Goal: Register for event/course

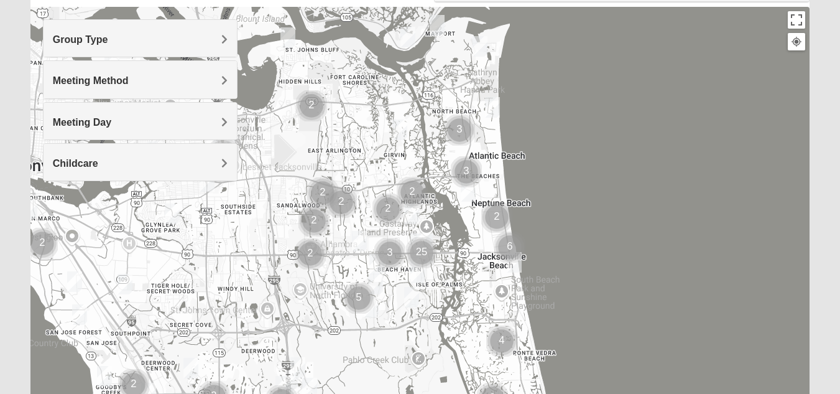
scroll to position [187, 0]
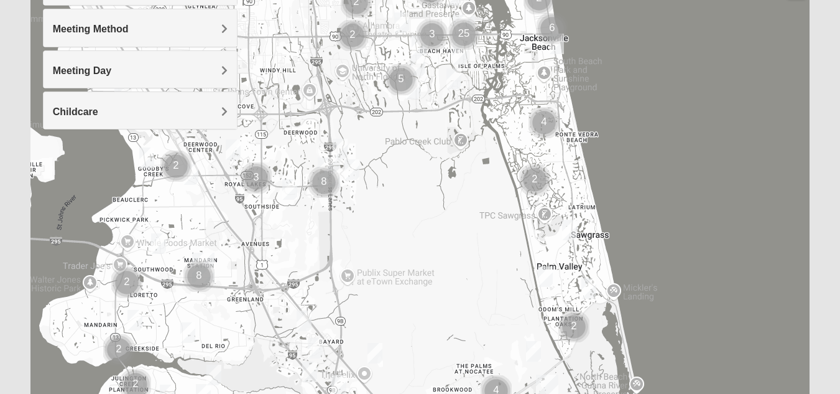
drag, startPoint x: 264, startPoint y: 295, endPoint x: 306, endPoint y: 126, distance: 173.7
click at [306, 126] on div at bounding box center [419, 203] width 779 height 497
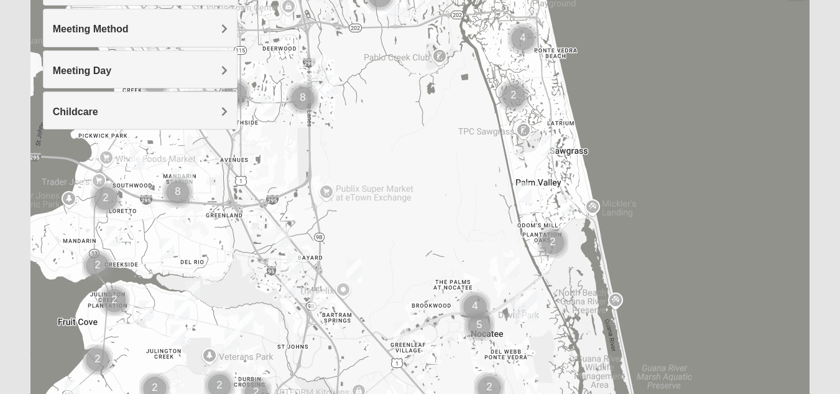
drag, startPoint x: 297, startPoint y: 298, endPoint x: 275, endPoint y: 212, distance: 88.7
click at [275, 212] on div at bounding box center [419, 203] width 779 height 497
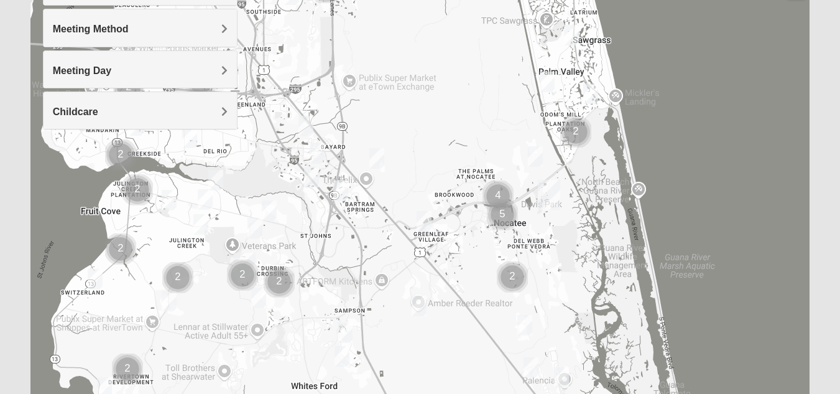
drag, startPoint x: 243, startPoint y: 326, endPoint x: 267, endPoint y: 213, distance: 115.6
click at [267, 213] on img "Womens Urbanski 32259" at bounding box center [269, 210] width 25 height 30
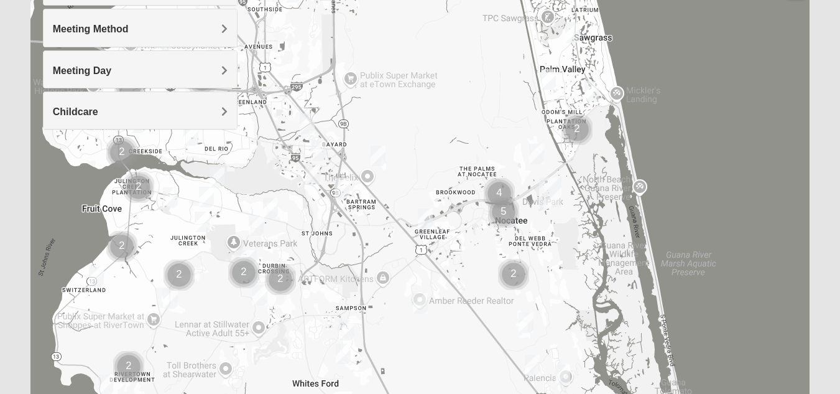
click at [247, 255] on img "Cluster of 2 groups" at bounding box center [243, 272] width 41 height 41
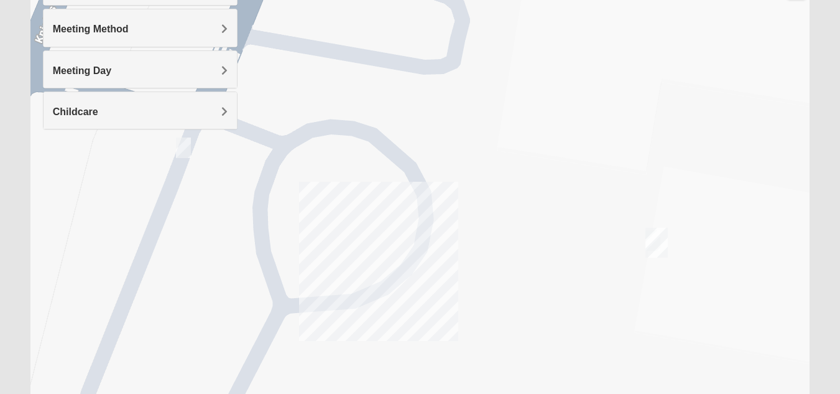
click at [660, 242] on img "St. Johns" at bounding box center [656, 243] width 32 height 40
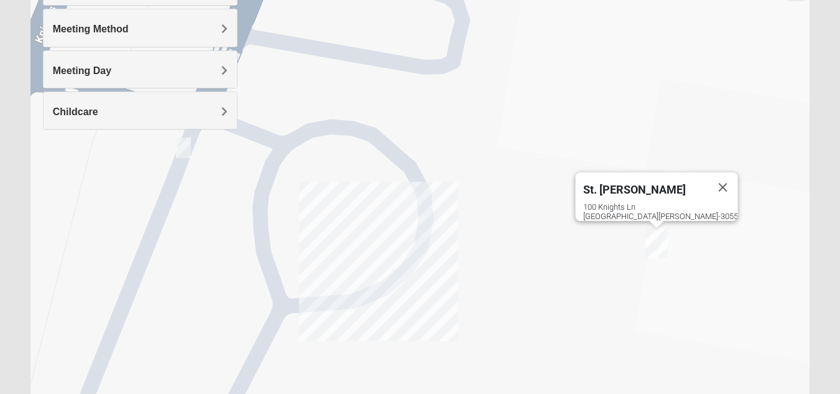
click at [653, 210] on div "100 Knights Ln St Johns, FL 32259-3055" at bounding box center [660, 211] width 155 height 19
click at [640, 202] on div "100 Knights Ln St Johns, FL 32259-3055" at bounding box center [660, 211] width 155 height 19
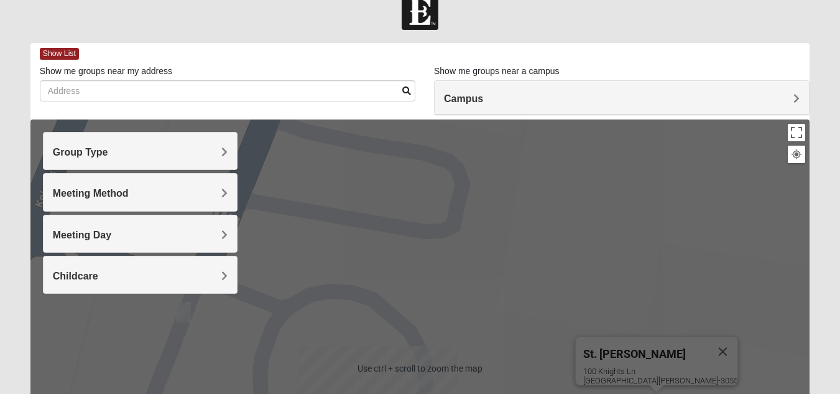
scroll to position [0, 0]
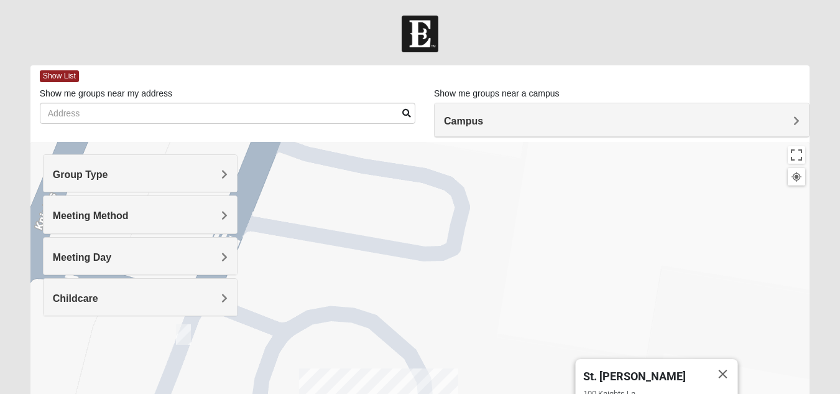
click at [706, 118] on h4 "Campus" at bounding box center [622, 121] width 356 height 12
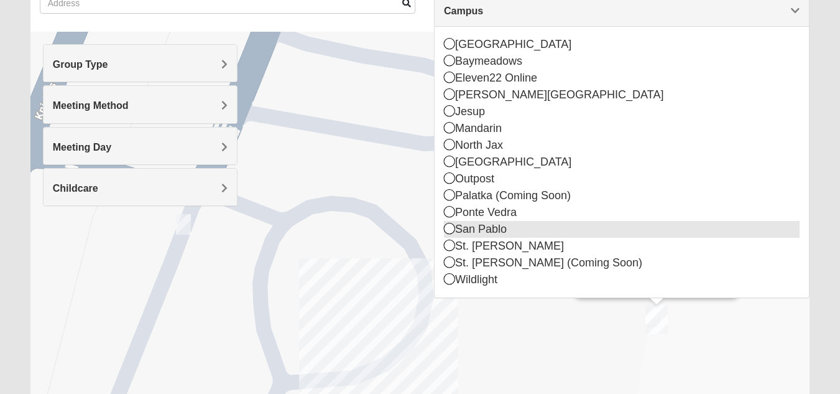
scroll to position [124, 0]
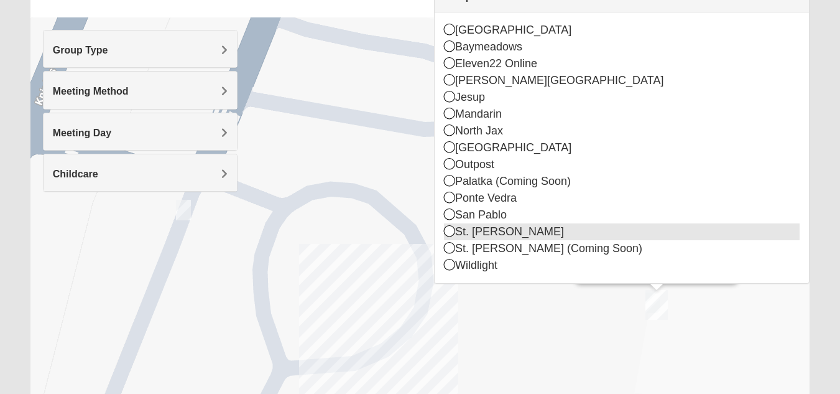
click at [448, 230] on icon at bounding box center [449, 230] width 11 height 11
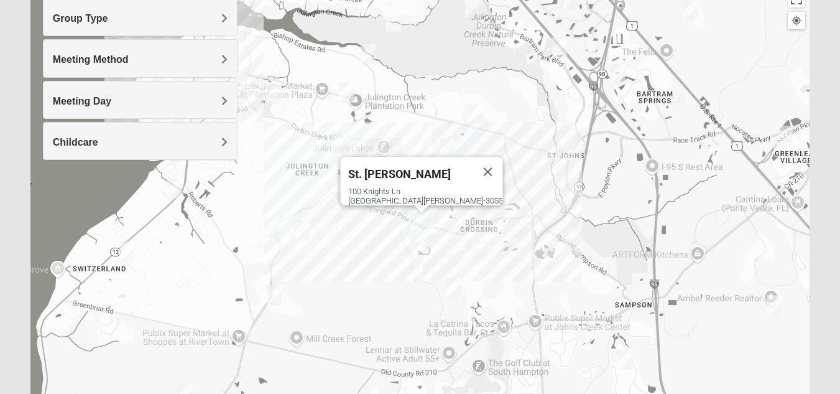
scroll to position [0, 0]
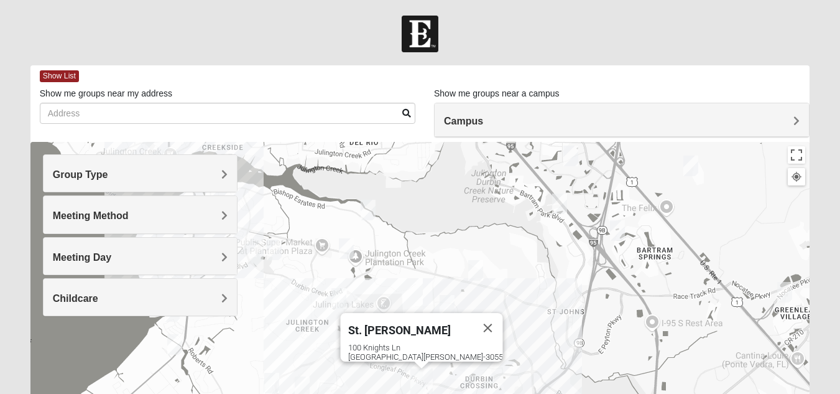
click at [201, 179] on h4 "Group Type" at bounding box center [140, 174] width 175 height 12
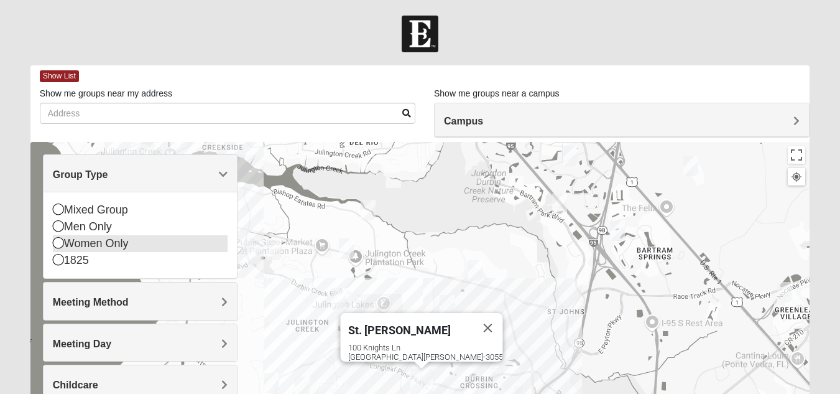
click at [63, 242] on icon at bounding box center [58, 242] width 11 height 11
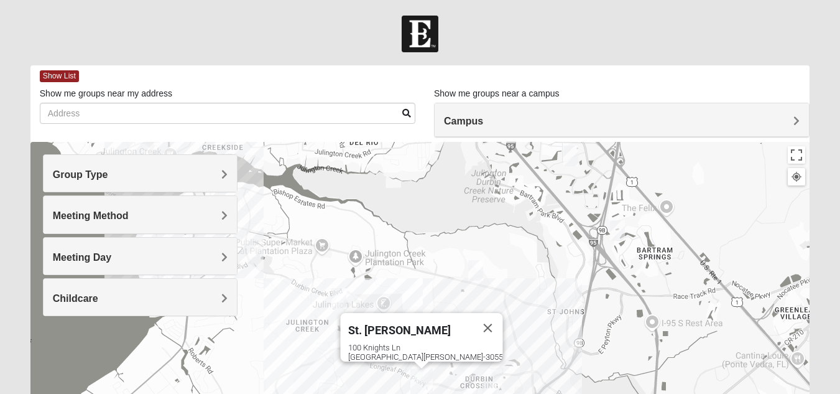
click at [119, 180] on h4 "Group Type" at bounding box center [140, 174] width 175 height 12
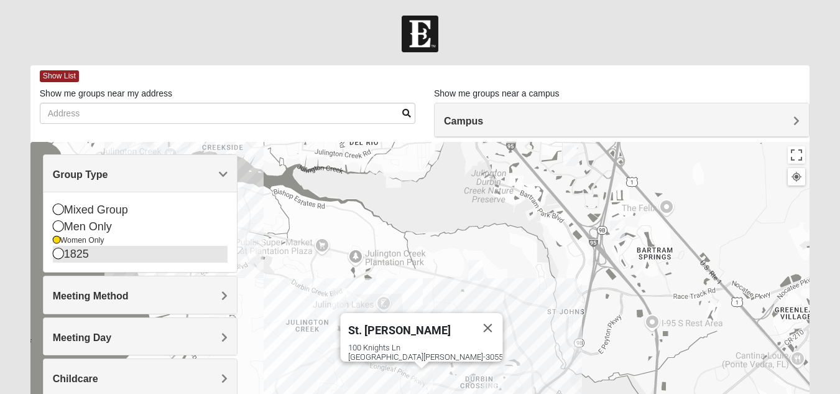
click at [57, 257] on icon at bounding box center [58, 252] width 11 height 11
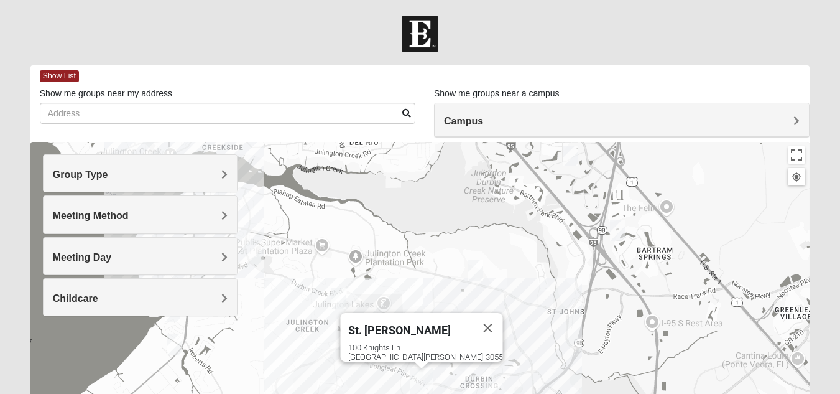
click at [177, 221] on h4 "Meeting Method" at bounding box center [140, 216] width 175 height 12
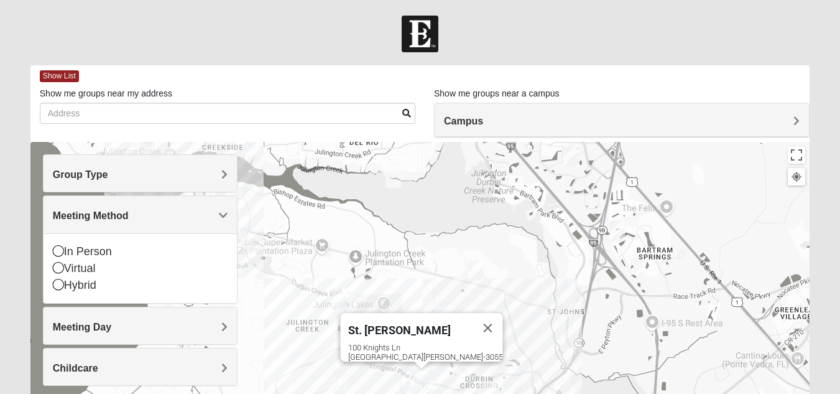
click at [177, 221] on h4 "Meeting Method" at bounding box center [140, 216] width 175 height 12
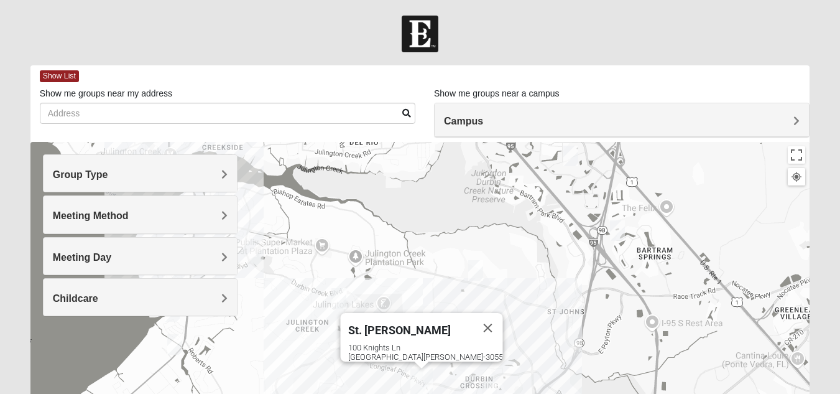
click at [177, 219] on h4 "Meeting Method" at bounding box center [140, 216] width 175 height 12
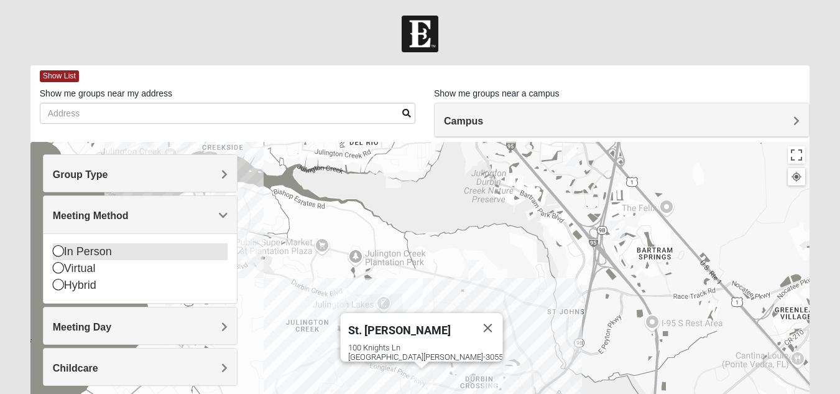
click at [57, 249] on icon at bounding box center [58, 250] width 11 height 11
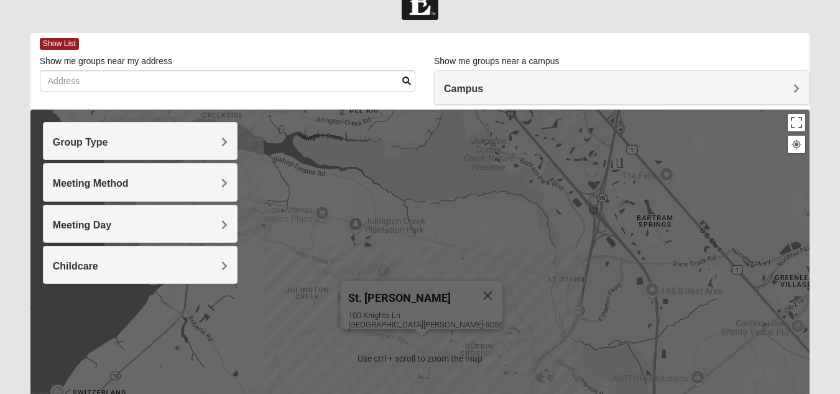
scroll to position [62, 0]
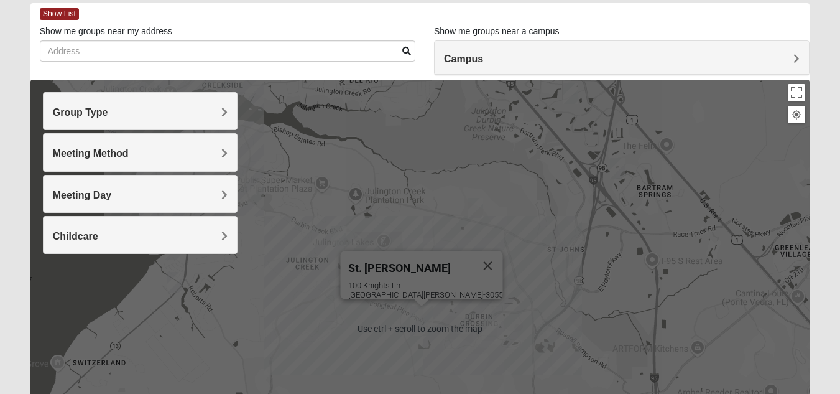
click at [310, 324] on div "St. Johns 100 Knights Ln St Johns, FL 32259-3055" at bounding box center [419, 328] width 779 height 497
click at [305, 315] on div "St. Johns 100 Knights Ln St Johns, FL 32259-3055" at bounding box center [419, 328] width 779 height 497
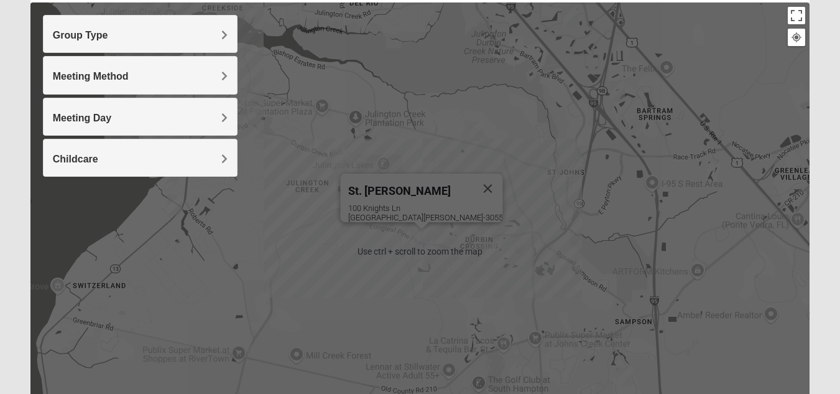
scroll to position [187, 0]
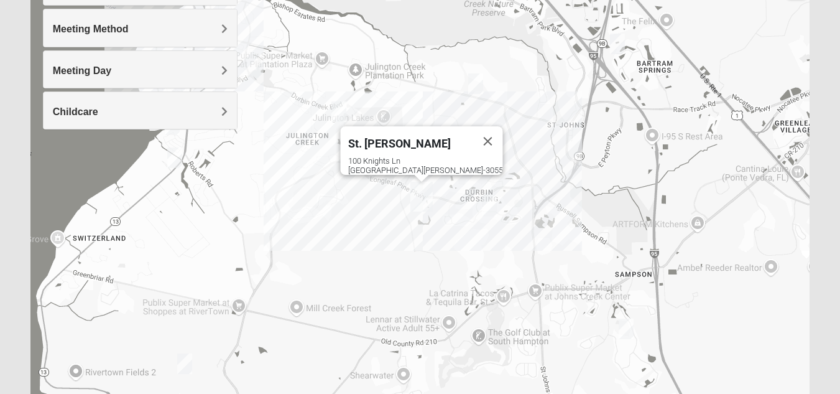
click at [187, 357] on img "Womens Caro 32259" at bounding box center [184, 363] width 25 height 30
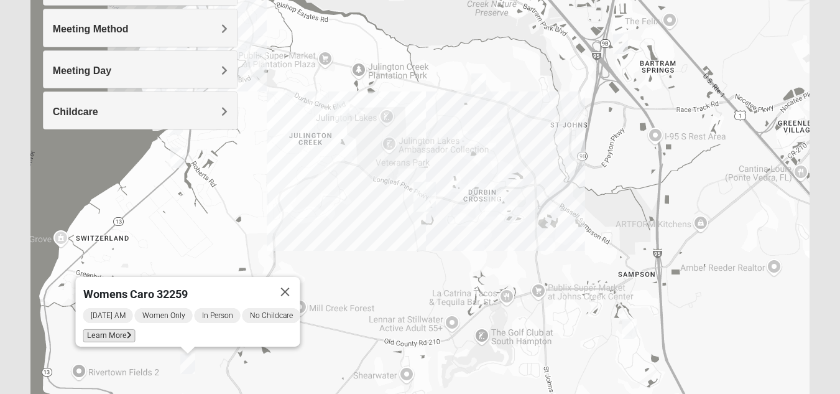
click at [126, 331] on icon at bounding box center [128, 334] width 5 height 7
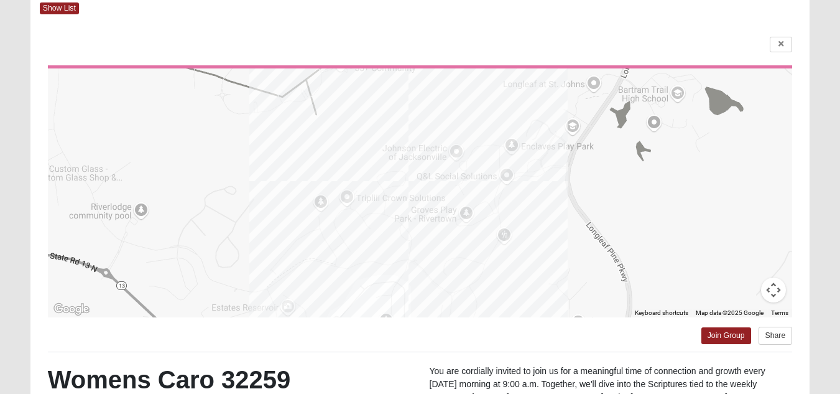
scroll to position [37, 0]
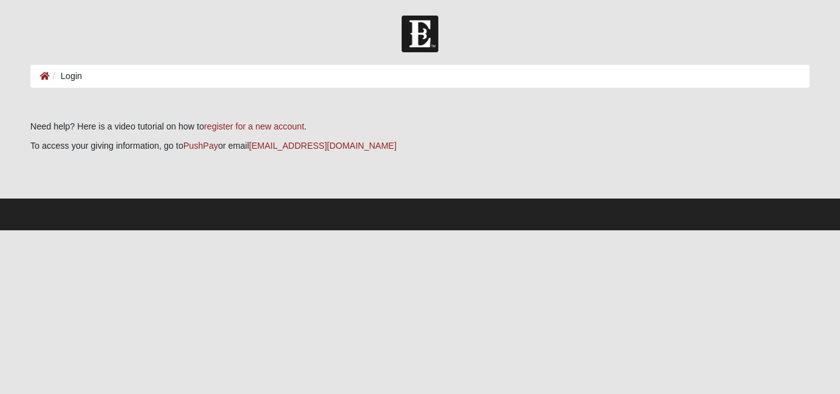
click at [75, 81] on li "Login" at bounding box center [66, 76] width 32 height 13
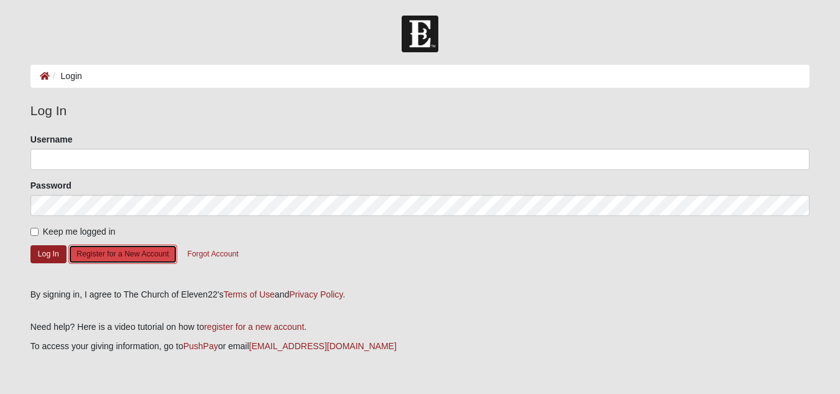
click at [143, 256] on button "Register for a New Account" at bounding box center [122, 253] width 108 height 19
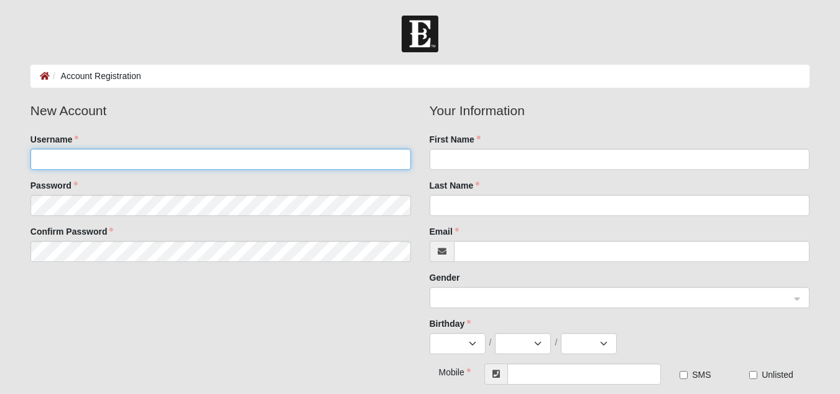
click at [104, 157] on input "Username" at bounding box center [220, 159] width 380 height 21
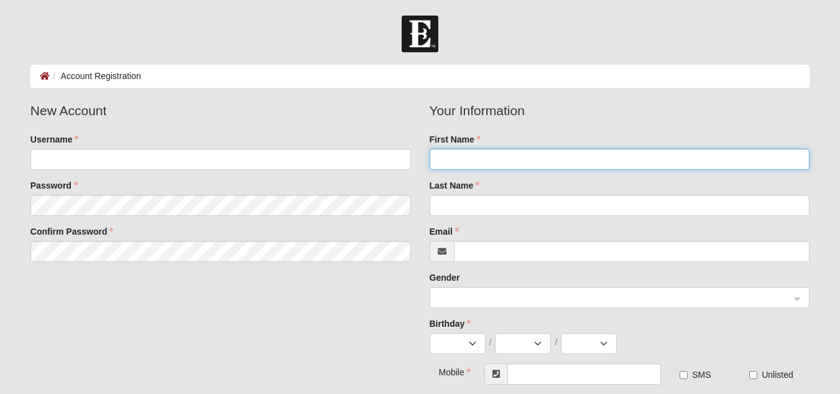
click at [492, 150] on input "First Name" at bounding box center [620, 159] width 380 height 21
type input "[PERSON_NAME]"
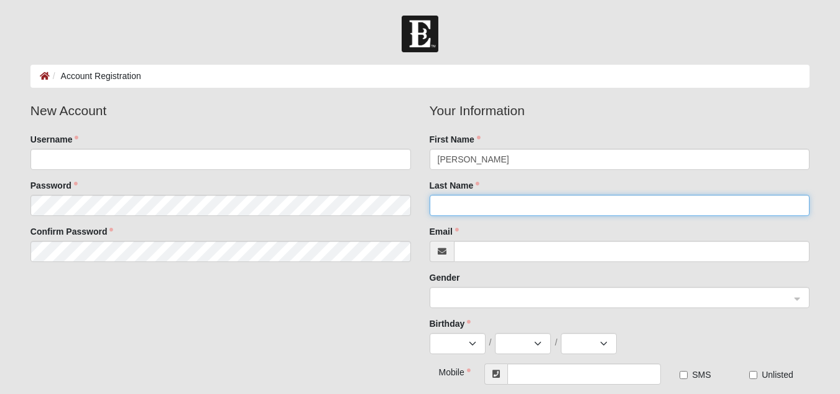
type input "[PERSON_NAME]"
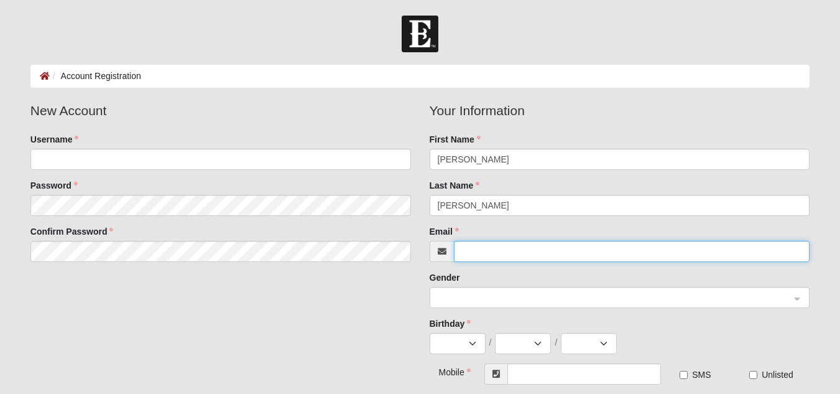
type input "[EMAIL_ADDRESS][DOMAIN_NAME]"
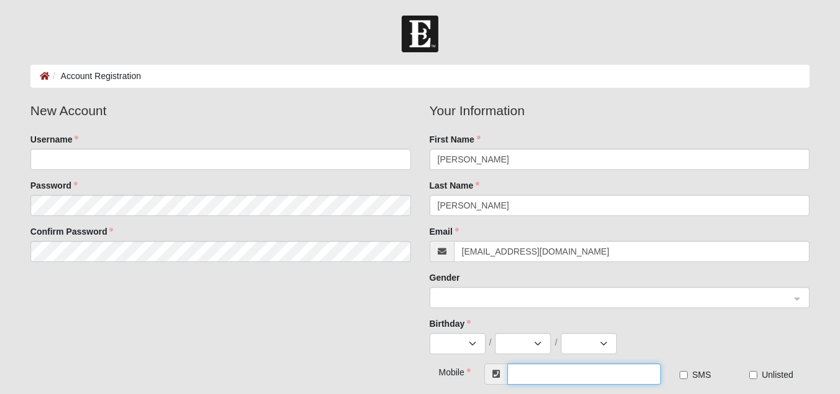
type input "[PHONE_NUMBER]"
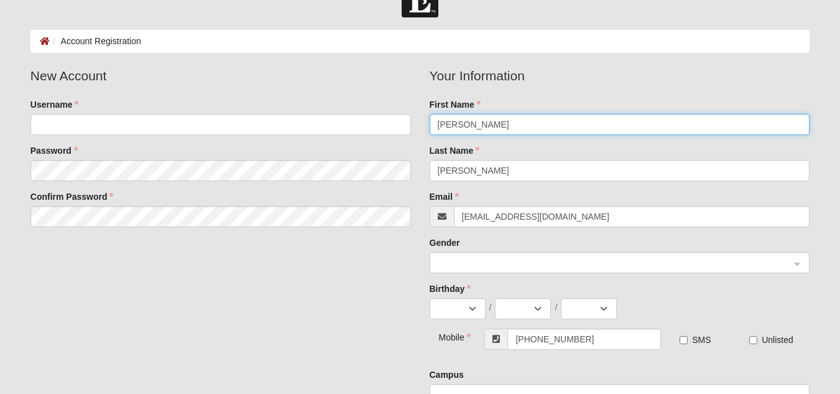
scroll to position [62, 0]
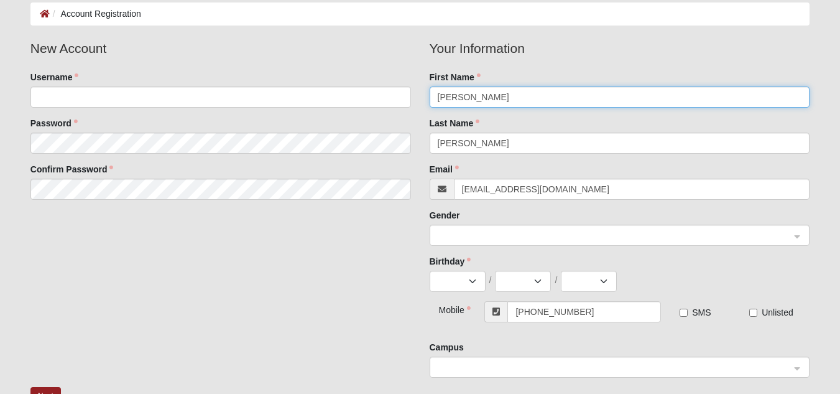
click at [518, 237] on span at bounding box center [614, 236] width 353 height 14
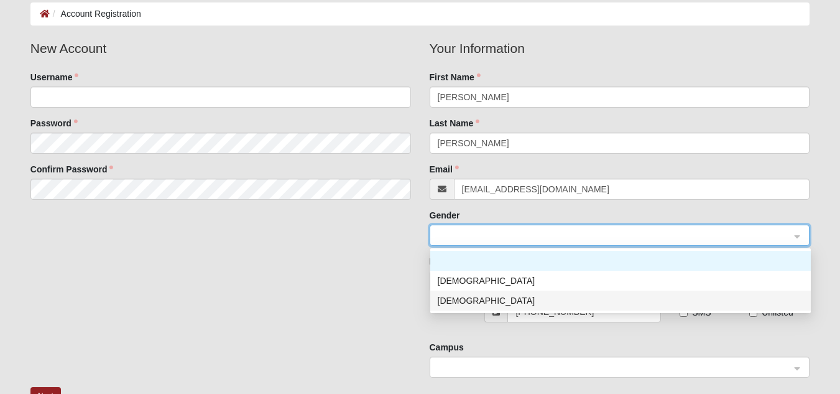
click at [466, 294] on div "Female" at bounding box center [621, 300] width 366 height 14
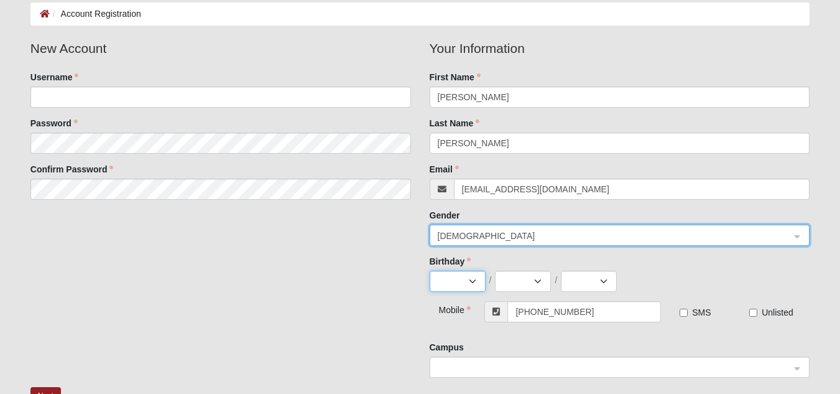
click at [463, 275] on select "Jan Feb Mar Apr May Jun Jul Aug Sep Oct Nov Dec" at bounding box center [458, 280] width 56 height 21
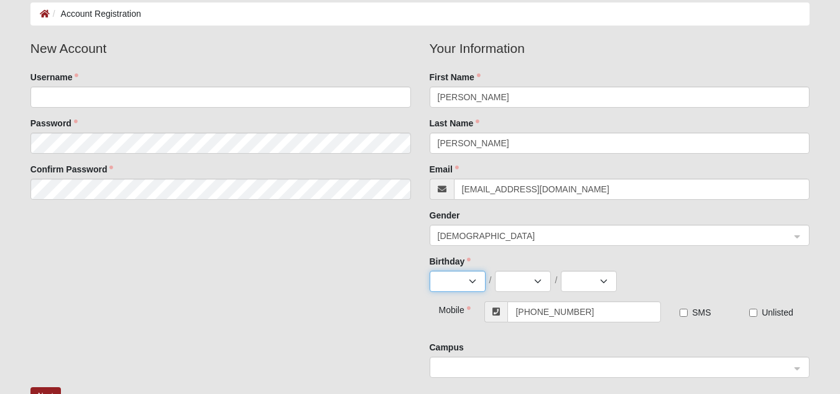
select select "6"
click at [430, 270] on select "Jan Feb Mar Apr May Jun Jul Aug Sep Oct Nov Dec" at bounding box center [458, 280] width 56 height 21
click at [518, 278] on select "1 2 3 4 5 6 7 8 9 10 11 12 13 14 15 16 17 18 19 20 21 22 23 24 25 26 27 28 29 30" at bounding box center [523, 280] width 56 height 21
select select "7"
click at [495, 270] on select "1 2 3 4 5 6 7 8 9 10 11 12 13 14 15 16 17 18 19 20 21 22 23 24 25 26 27 28 29 30" at bounding box center [523, 280] width 56 height 21
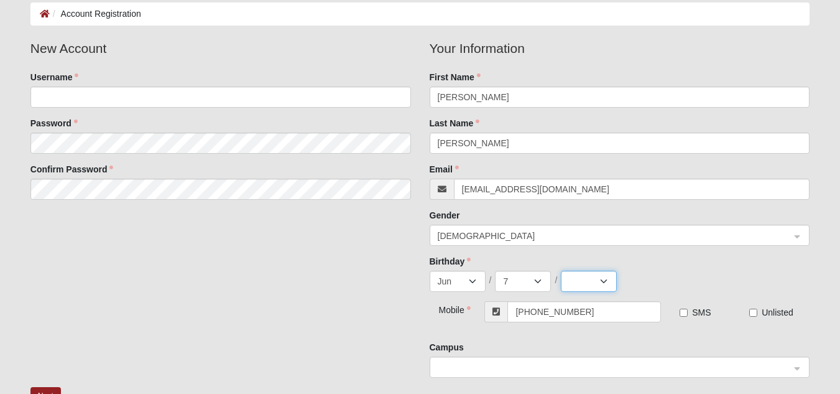
click at [601, 279] on select "2025 2024 2023 2022 2021 2020 2019 2018 2017 2016 2015 2014 2013 2012 2011 2010…" at bounding box center [589, 280] width 56 height 21
select select "2005"
click at [561, 270] on select "2025 2024 2023 2022 2021 2020 2019 2018 2017 2016 2015 2014 2013 2012 2011 2010…" at bounding box center [589, 280] width 56 height 21
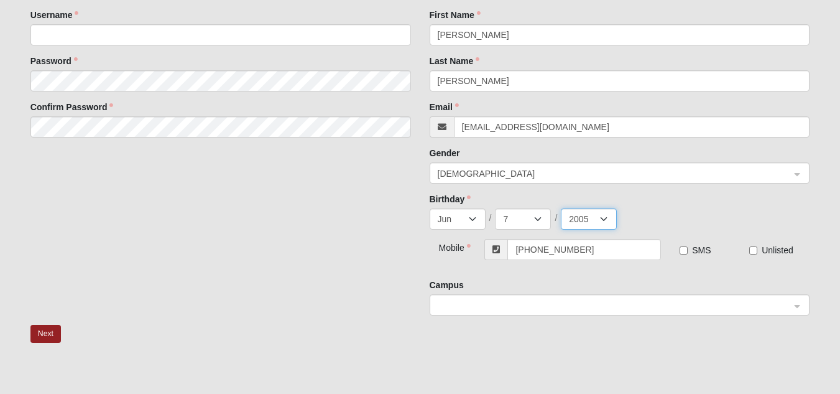
scroll to position [187, 0]
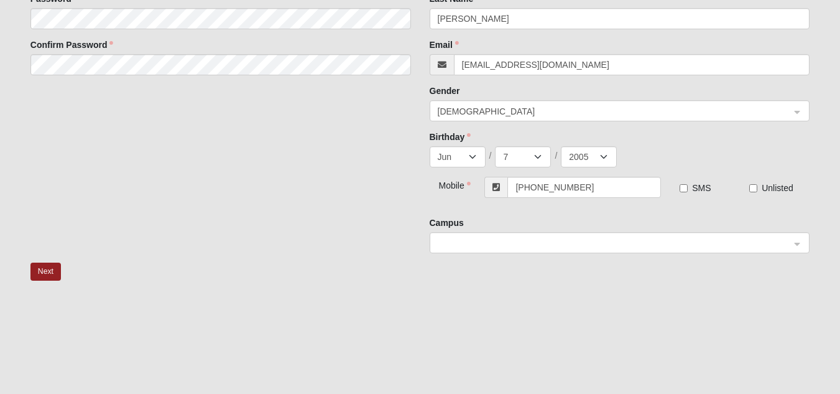
click at [688, 188] on label "SMS" at bounding box center [695, 188] width 31 height 12
click at [688, 188] on input "SMS" at bounding box center [684, 188] width 8 height 8
checkbox input "true"
click at [663, 242] on span at bounding box center [614, 243] width 353 height 14
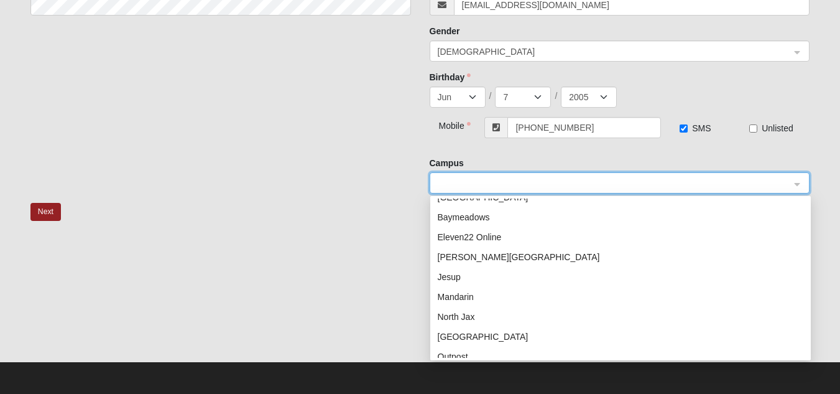
scroll to position [0, 0]
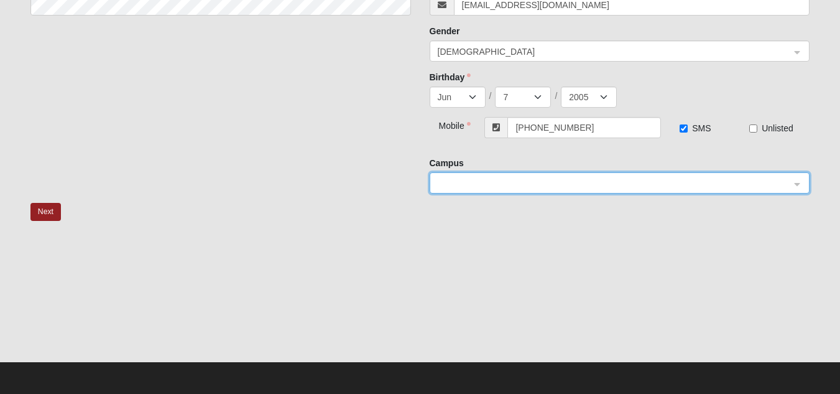
click at [297, 272] on div at bounding box center [419, 298] width 779 height 124
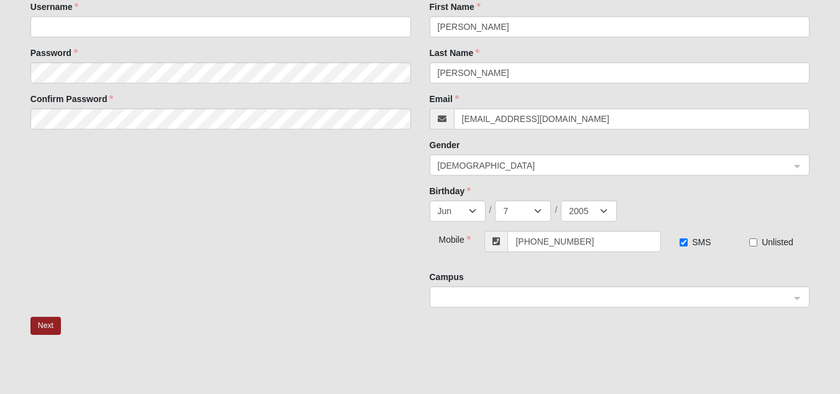
scroll to position [122, 0]
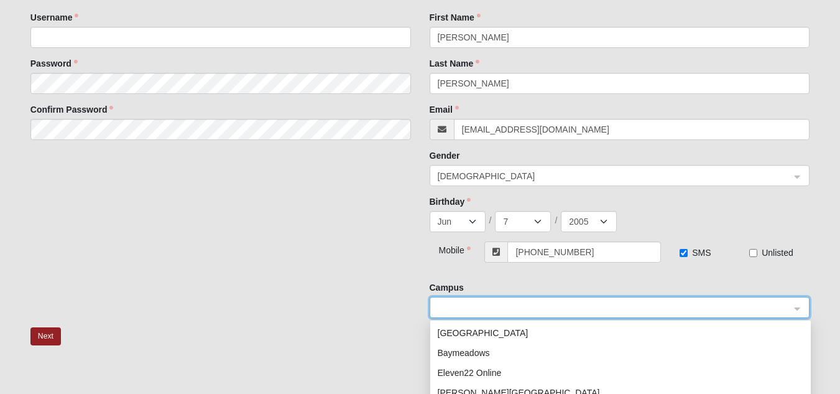
click at [452, 315] on input "search" at bounding box center [615, 306] width 357 height 19
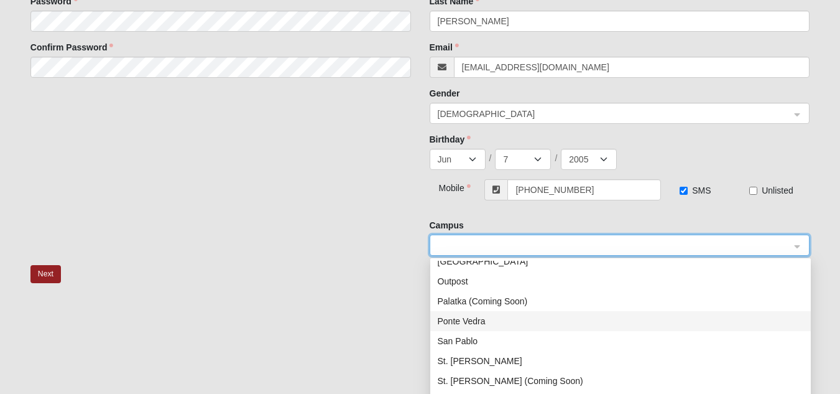
scroll to position [159, 0]
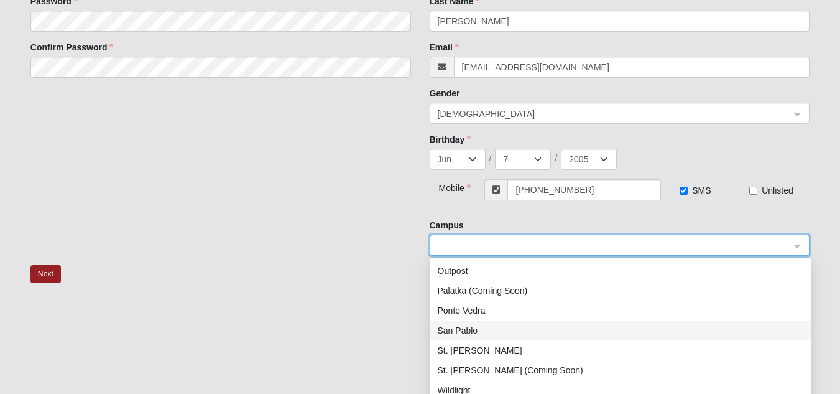
click at [467, 333] on div "San Pablo" at bounding box center [621, 330] width 366 height 14
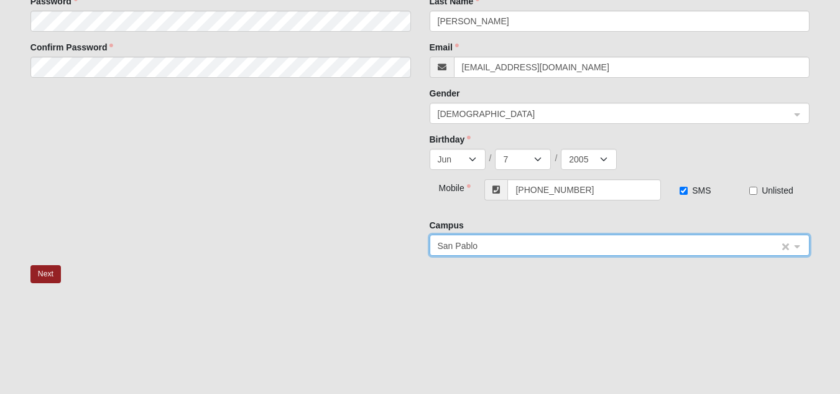
click at [489, 237] on input "search" at bounding box center [615, 244] width 357 height 19
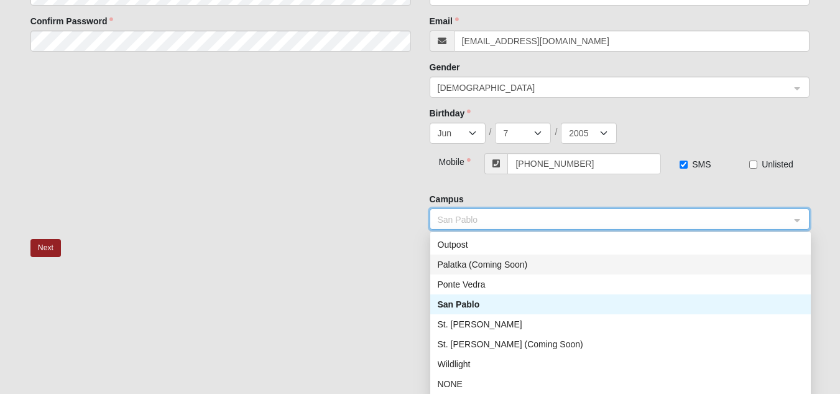
scroll to position [246, 0]
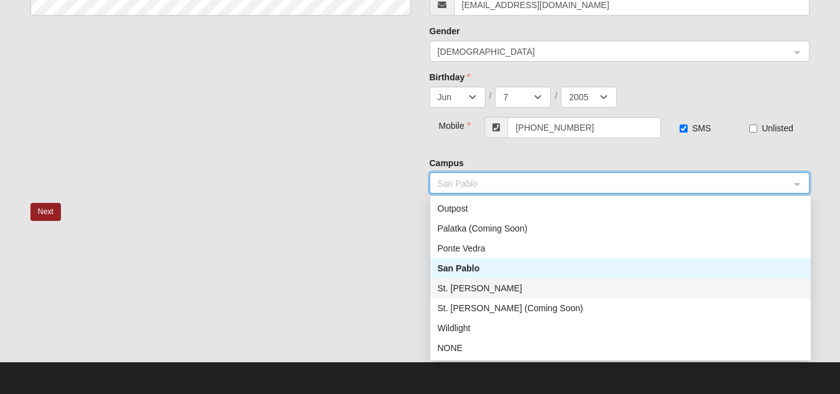
click at [476, 286] on div "St. [PERSON_NAME]" at bounding box center [621, 288] width 366 height 14
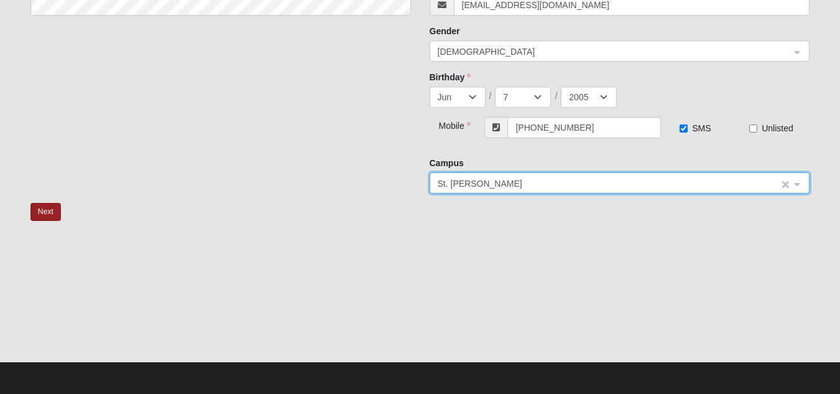
click at [477, 188] on span "St. [PERSON_NAME]" at bounding box center [609, 184] width 342 height 14
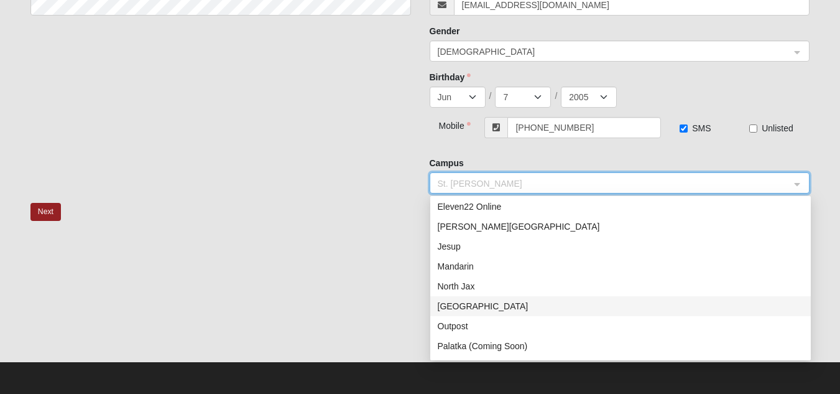
scroll to position [0, 0]
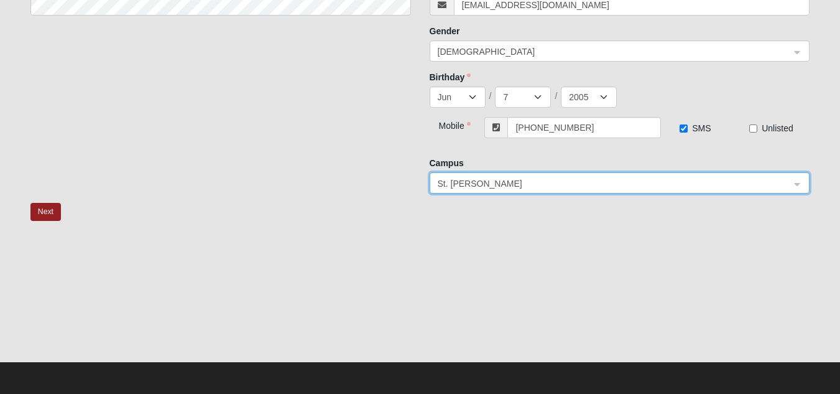
click at [385, 236] on div at bounding box center [419, 298] width 779 height 124
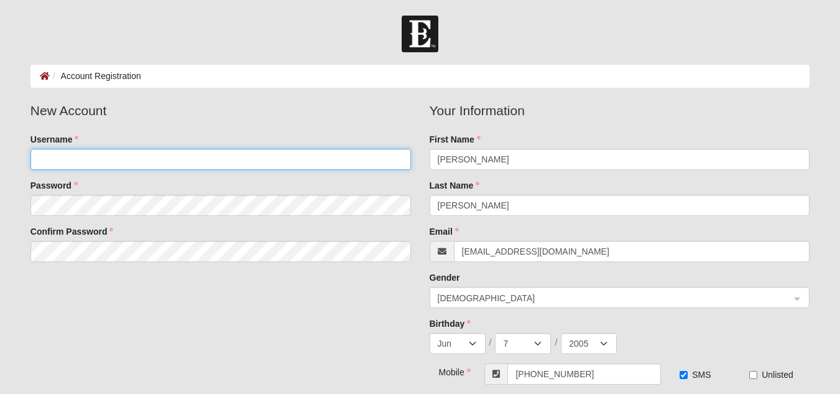
click at [165, 157] on input "Username" at bounding box center [220, 159] width 380 height 21
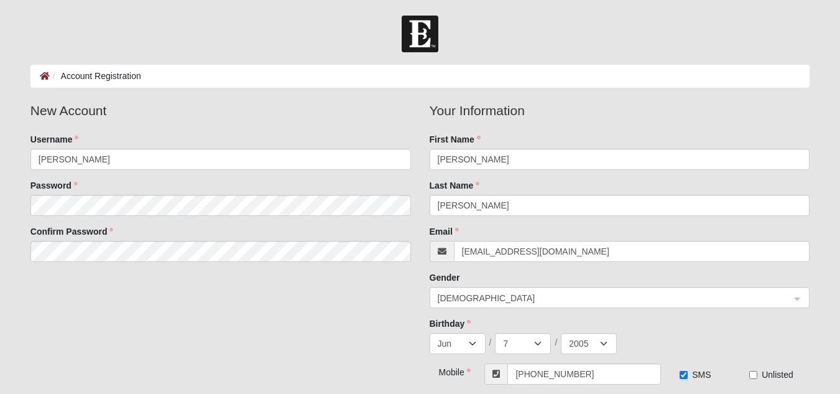
click at [249, 220] on fieldset "New Account Username karlielynn Password Confirm Password" at bounding box center [220, 186] width 399 height 170
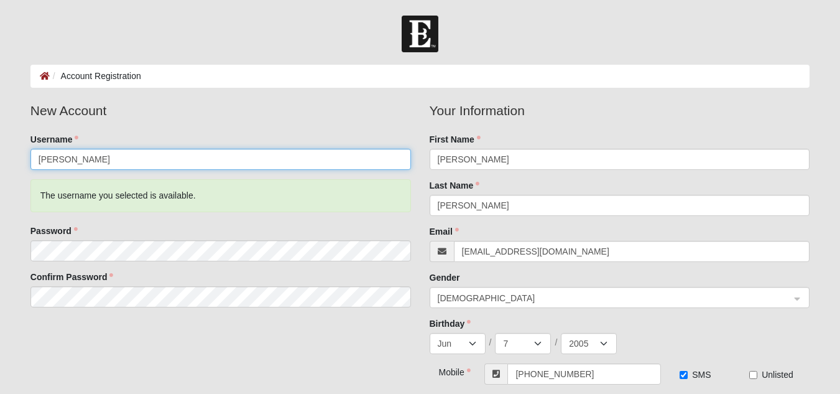
click at [127, 162] on input "karlielynn" at bounding box center [220, 159] width 380 height 21
type input "karlielynn1122"
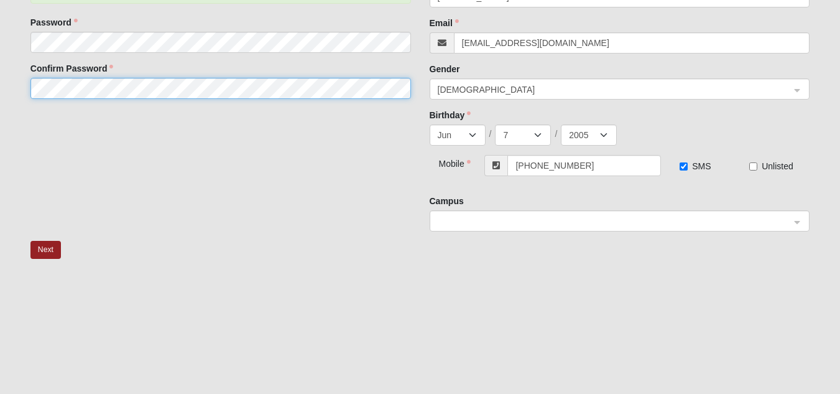
scroll to position [246, 0]
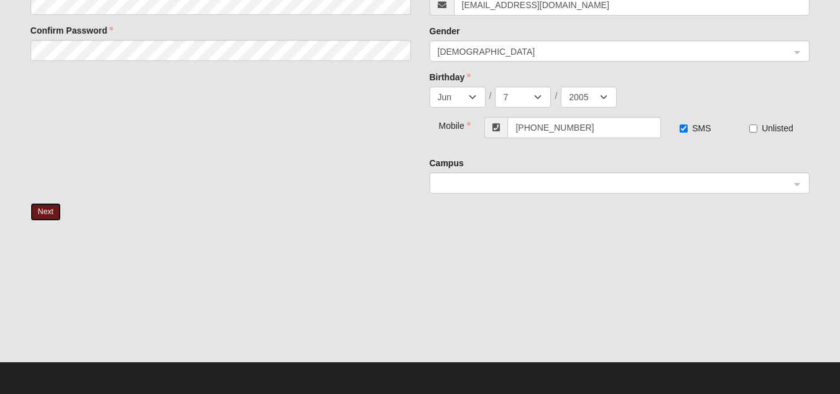
click at [37, 212] on button "Next" at bounding box center [45, 212] width 30 height 18
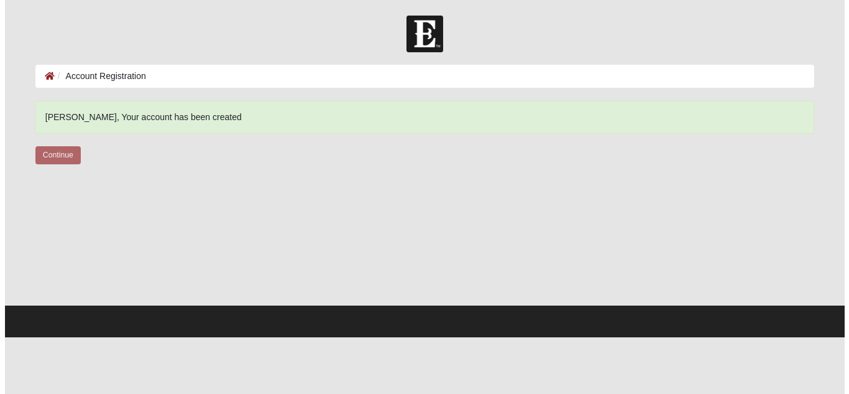
scroll to position [0, 0]
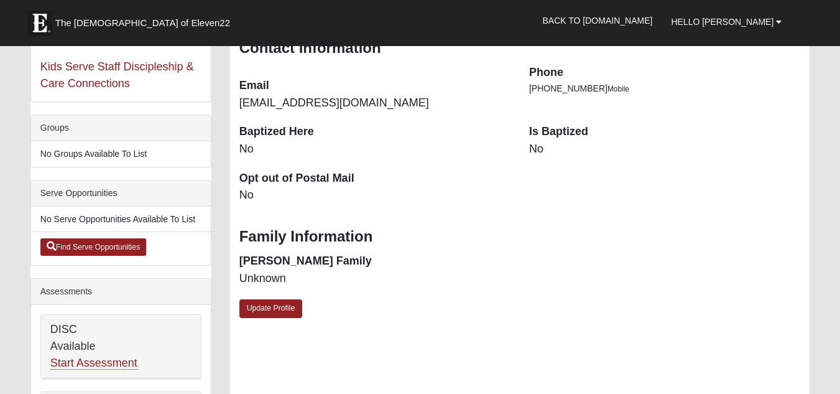
scroll to position [249, 0]
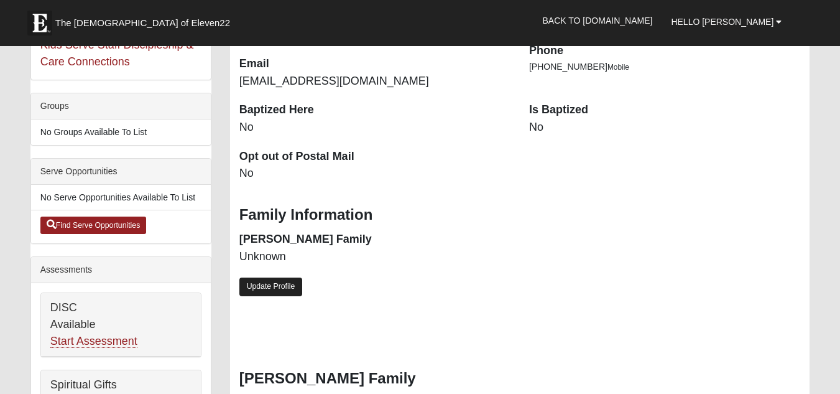
click at [265, 279] on link "Update Profile" at bounding box center [270, 286] width 63 height 18
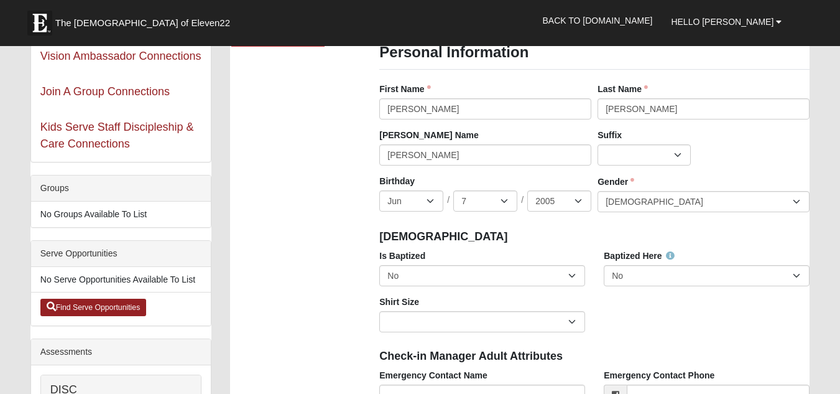
scroll to position [187, 0]
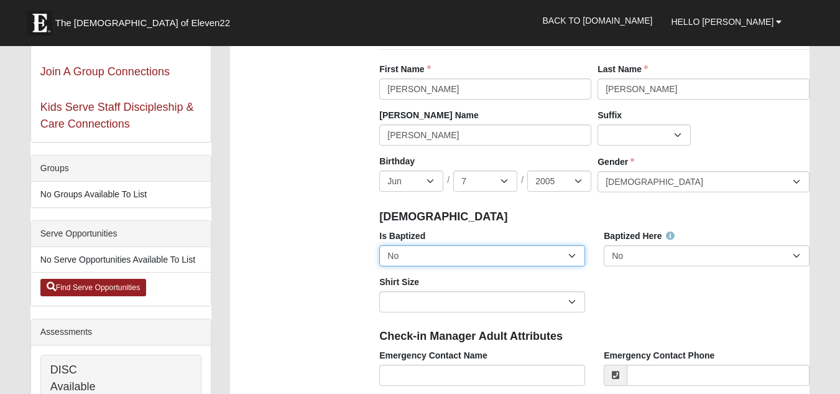
click at [459, 251] on select "No Yes" at bounding box center [482, 255] width 206 height 21
select select "True"
click at [379, 245] on select "No Yes" at bounding box center [482, 255] width 206 height 21
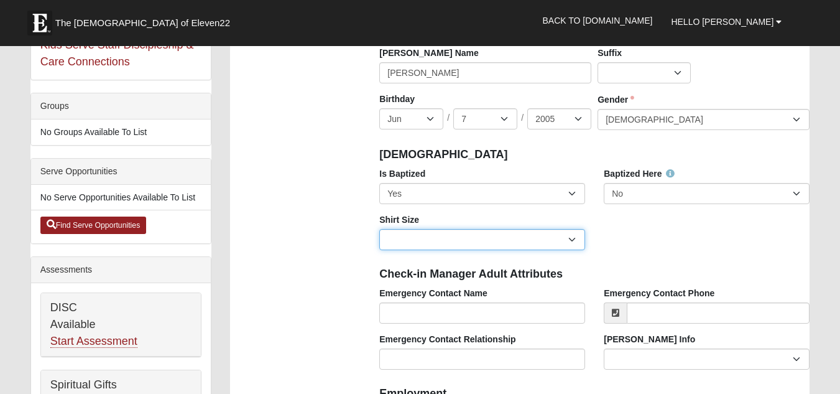
click at [517, 244] on select "Adult Small Adult Medium Adult Large Adult XL Adult XXL Adult 3XL Adult 4XL You…" at bounding box center [482, 239] width 206 height 21
select select "Adult Medium"
click at [379, 229] on select "Adult Small Adult Medium Adult Large Adult XL Adult XXL Adult 3XL Adult 4XL You…" at bounding box center [482, 239] width 206 height 21
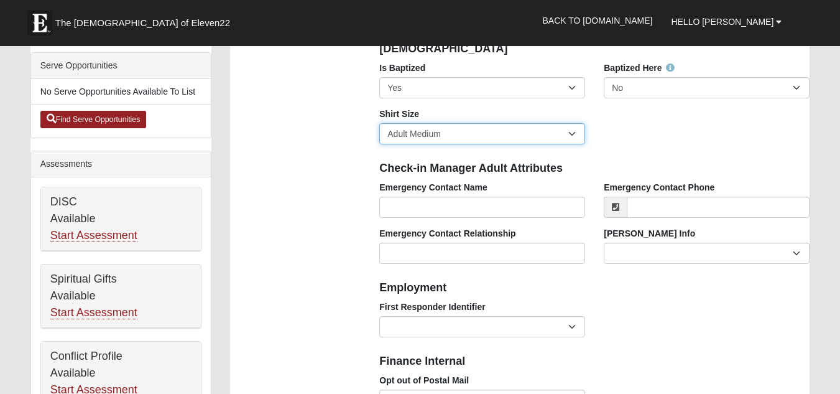
scroll to position [373, 0]
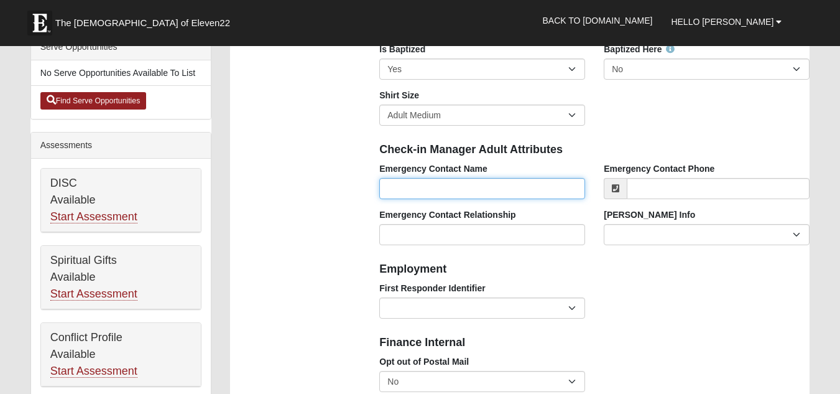
click at [461, 182] on input "Emergency Contact Name" at bounding box center [482, 188] width 206 height 21
type input "k"
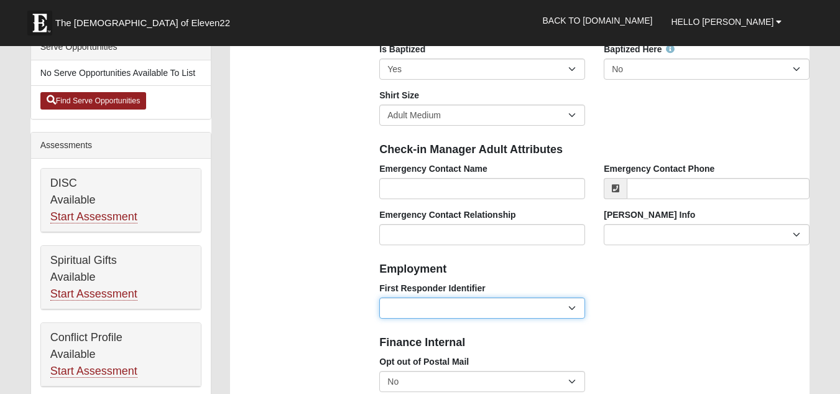
click at [525, 307] on select "EMT | Paramedic | Medical Firefighter | Fire Department Police Officer | Sherif…" at bounding box center [482, 307] width 206 height 21
click at [545, 307] on select "EMT | Paramedic | Medical Firefighter | Fire Department Police Officer | Sherif…" at bounding box center [482, 307] width 206 height 21
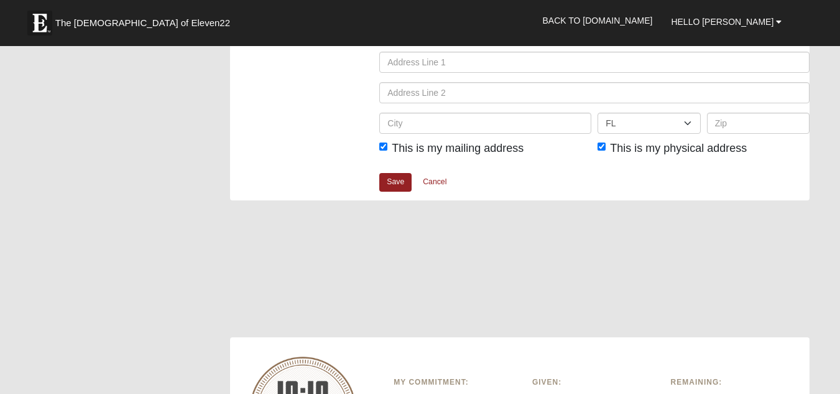
scroll to position [1616, 0]
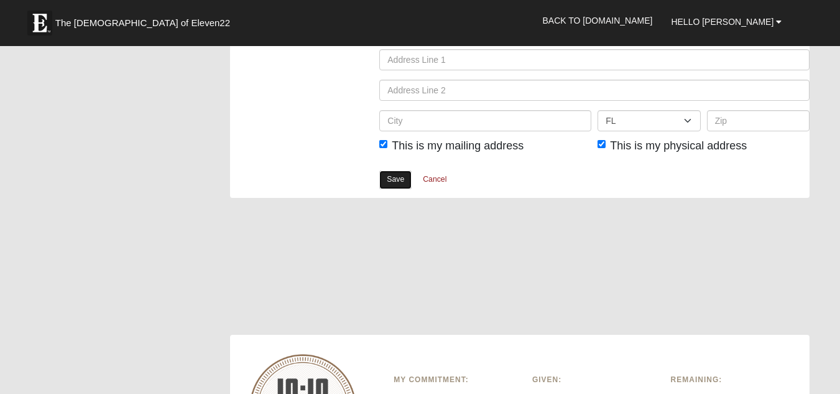
click at [399, 186] on link "Save" at bounding box center [395, 179] width 32 height 18
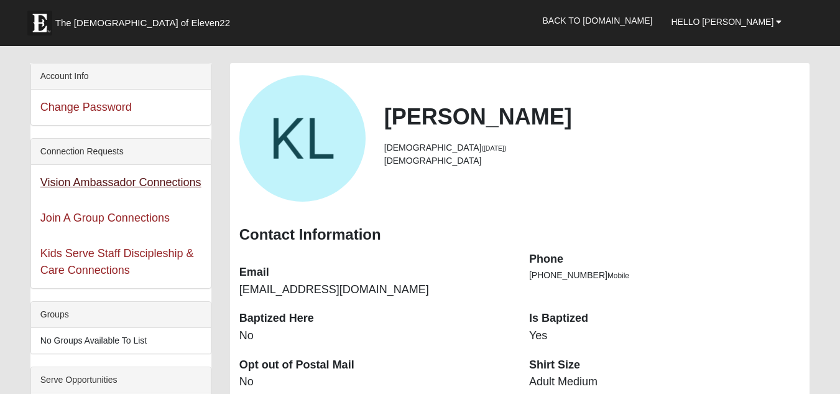
scroll to position [62, 0]
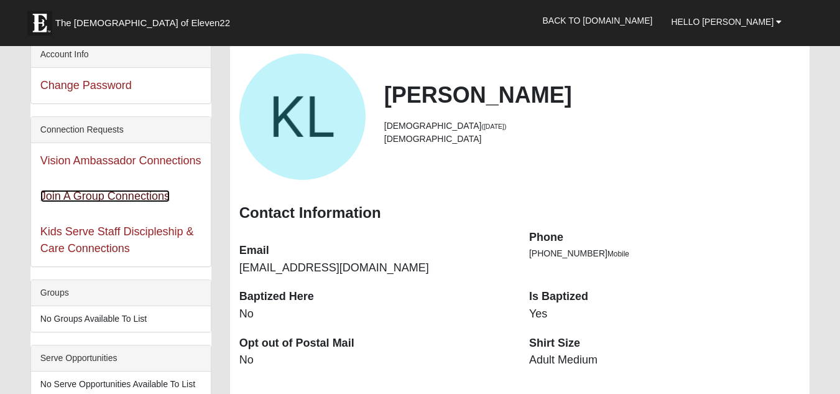
click at [101, 196] on link "Join A Group Connections" at bounding box center [104, 196] width 129 height 12
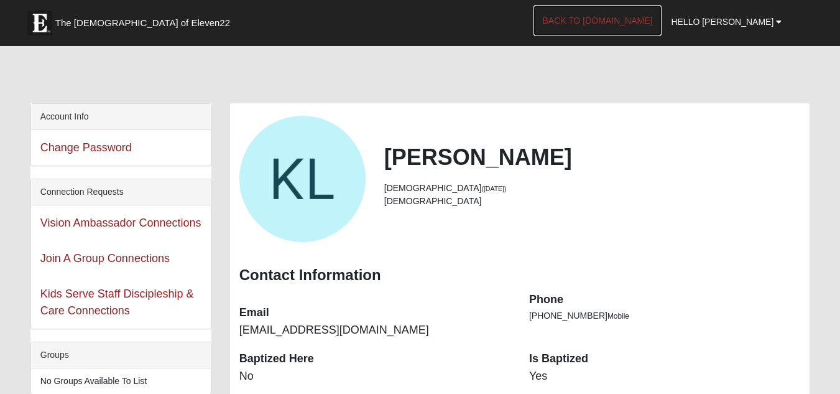
click at [637, 16] on link "Back to [DOMAIN_NAME]" at bounding box center [597, 20] width 129 height 31
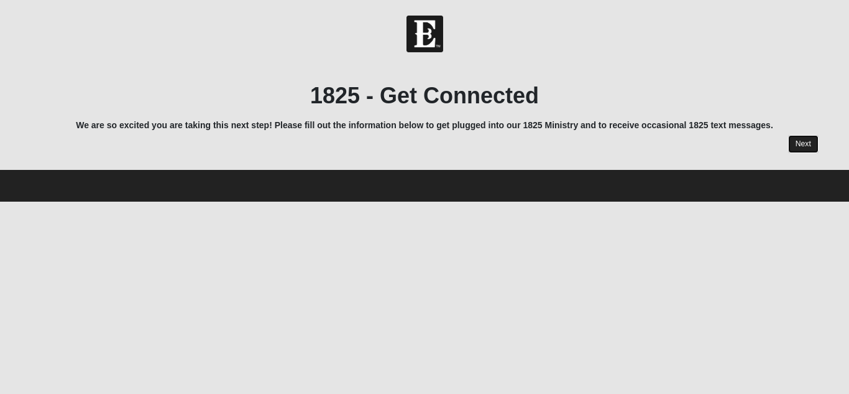
click at [804, 139] on link "Next" at bounding box center [803, 144] width 30 height 18
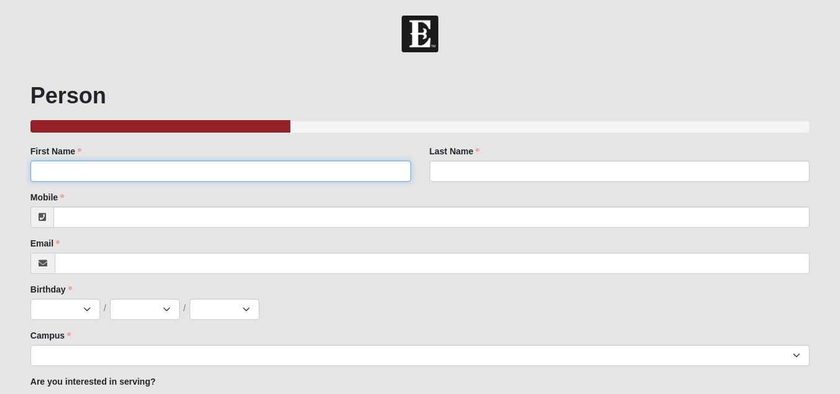
click at [159, 167] on input "First Name" at bounding box center [220, 170] width 380 height 21
type input "[PERSON_NAME]"
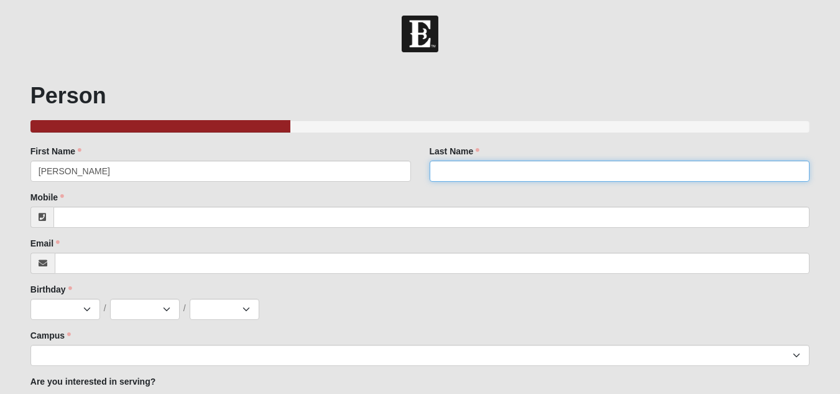
type input "[PERSON_NAME]"
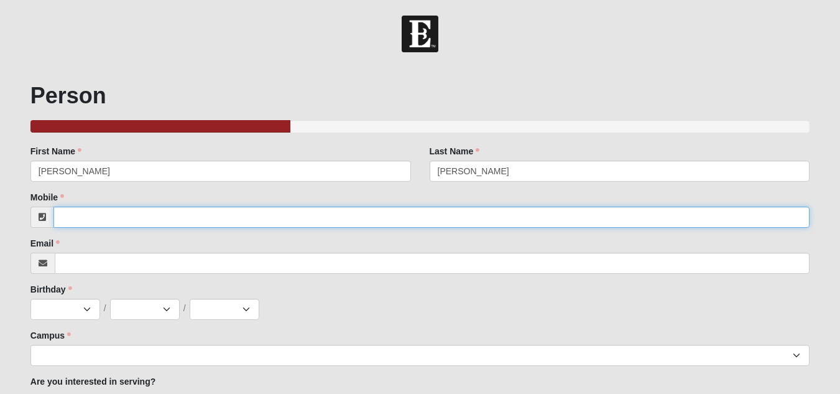
type input "8508431545"
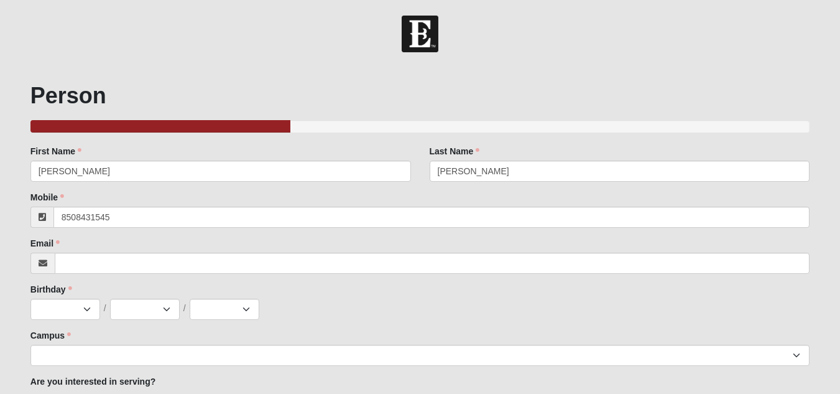
type input "[EMAIL_ADDRESS][DOMAIN_NAME]"
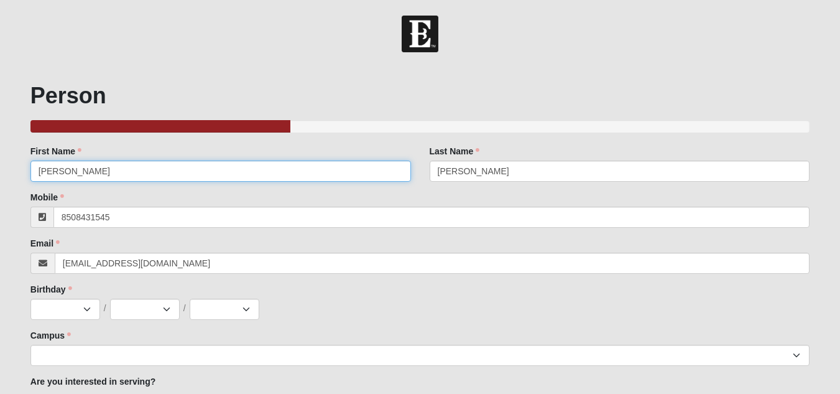
type input "[PHONE_NUMBER]"
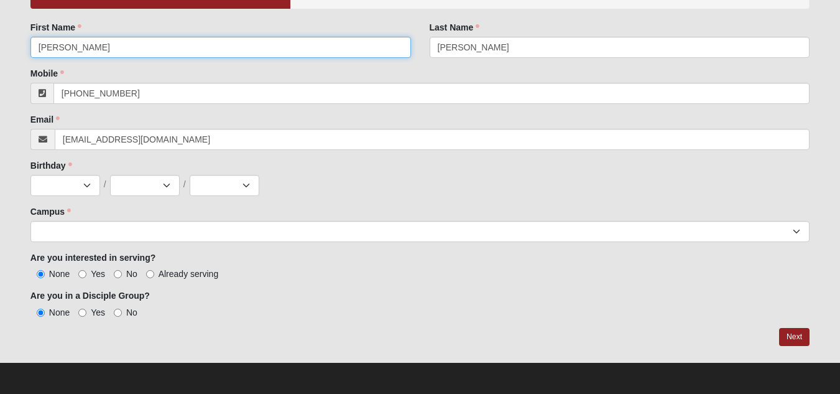
scroll to position [124, 0]
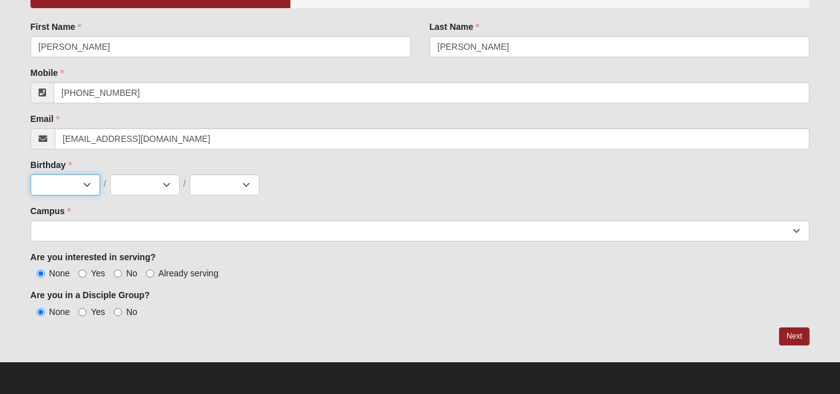
click at [65, 194] on select "Jan Feb Mar Apr May Jun [DATE] Aug Sep Oct Nov Dec" at bounding box center [65, 184] width 70 height 21
select select "6"
click at [30, 174] on select "Jan Feb Mar Apr May Jun [DATE] Aug Sep Oct Nov Dec" at bounding box center [65, 184] width 70 height 21
click at [135, 200] on div "Family Member to Register First Name [PERSON_NAME] First Name is required. Last…" at bounding box center [419, 169] width 779 height 297
select select "7"
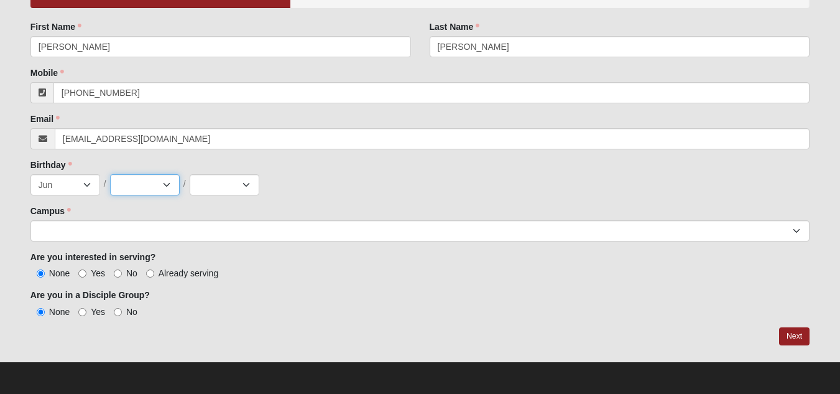
click at [110, 174] on select "1 2 3 4 5 6 7 8 9 10 11 12 13 14 15 16 17 18 19 20 21 22 23 24 25 26 27 28 29 3…" at bounding box center [145, 184] width 70 height 21
click at [237, 179] on select "2025 2024 2023 2022 2021 2020 2019 2018 2017 2016 2015 2014 2013 2012 2011 2010…" at bounding box center [225, 184] width 70 height 21
select select "2005"
click at [190, 174] on select "2025 2024 2023 2022 2021 2020 2019 2018 2017 2016 2015 2014 2013 2012 2011 2010…" at bounding box center [225, 184] width 70 height 21
click at [84, 272] on input "Yes" at bounding box center [82, 273] width 8 height 8
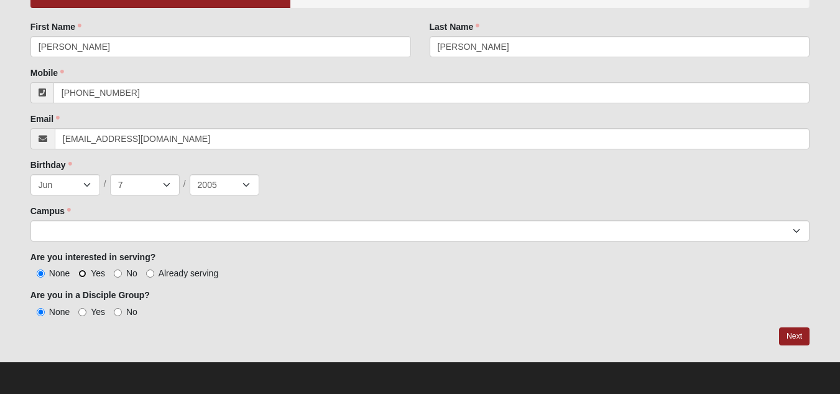
radio input "true"
click at [124, 312] on label "No" at bounding box center [126, 311] width 24 height 12
click at [122, 312] on input "No" at bounding box center [118, 312] width 8 height 8
radio input "true"
click at [796, 334] on link "Next" at bounding box center [794, 336] width 30 height 18
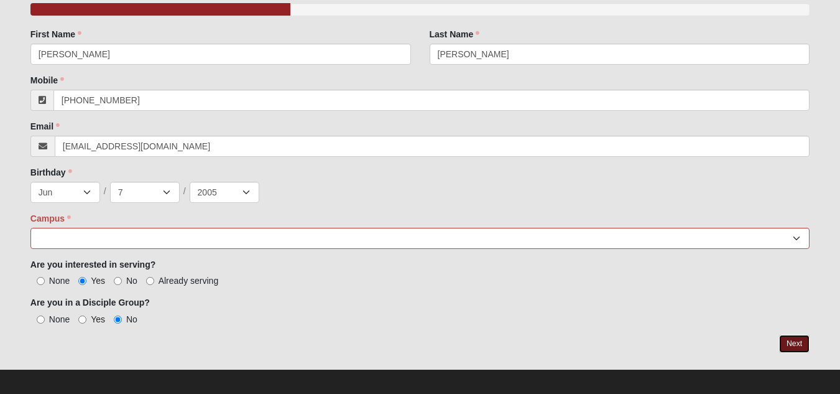
scroll to position [173, 0]
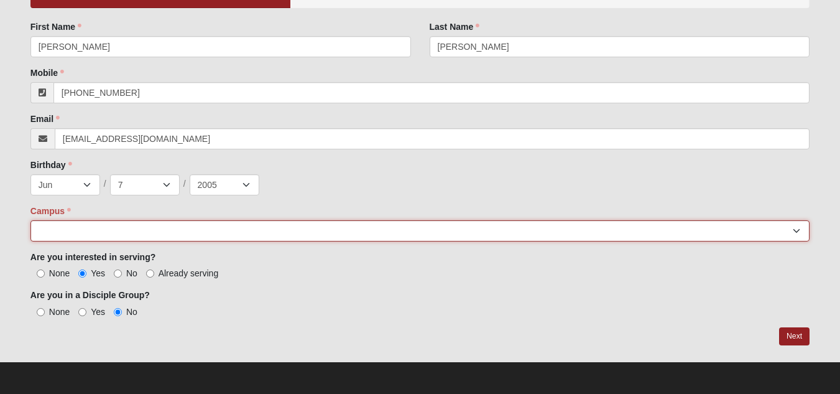
click at [252, 222] on select "Arlington Baymeadows Eleven22 Online [PERSON_NAME][GEOGRAPHIC_DATA] Jesup [GEOG…" at bounding box center [419, 230] width 779 height 21
select select "11"
click at [30, 220] on select "Arlington Baymeadows Eleven22 Online [PERSON_NAME][GEOGRAPHIC_DATA] Jesup [GEOG…" at bounding box center [419, 230] width 779 height 21
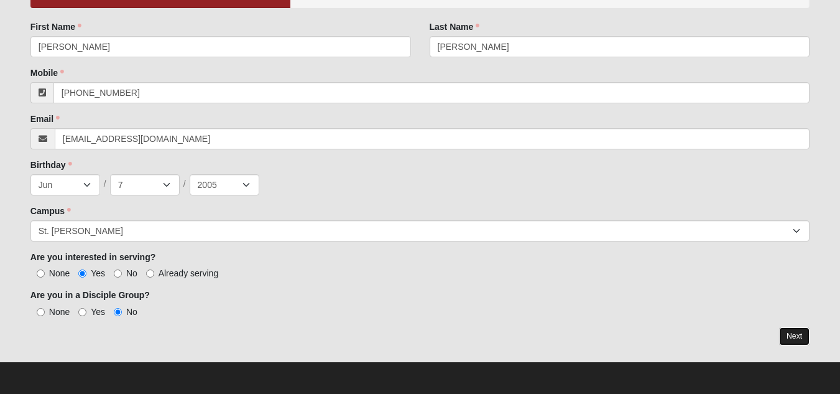
click at [793, 336] on link "Next" at bounding box center [794, 336] width 30 height 18
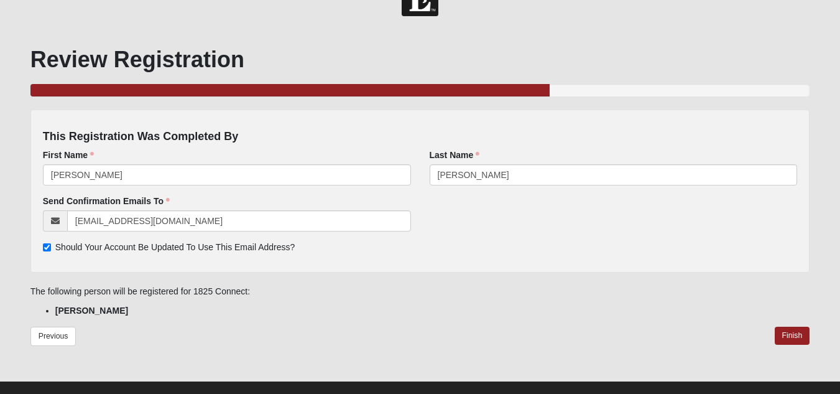
scroll to position [55, 0]
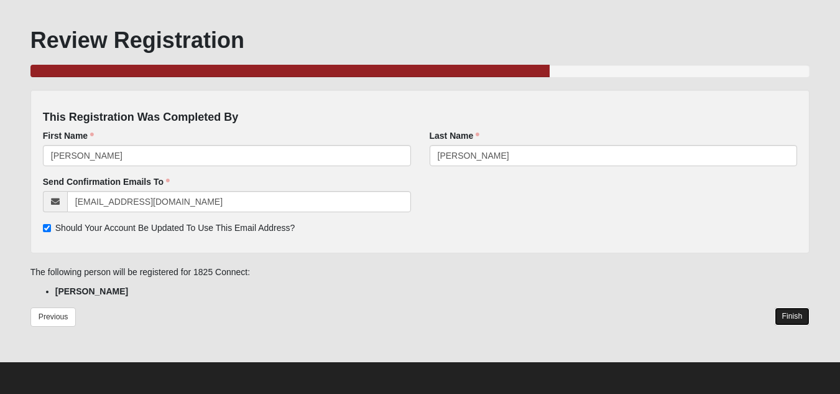
click at [797, 314] on link "Finish" at bounding box center [792, 316] width 35 height 18
